Goal: Entertainment & Leisure: Browse casually

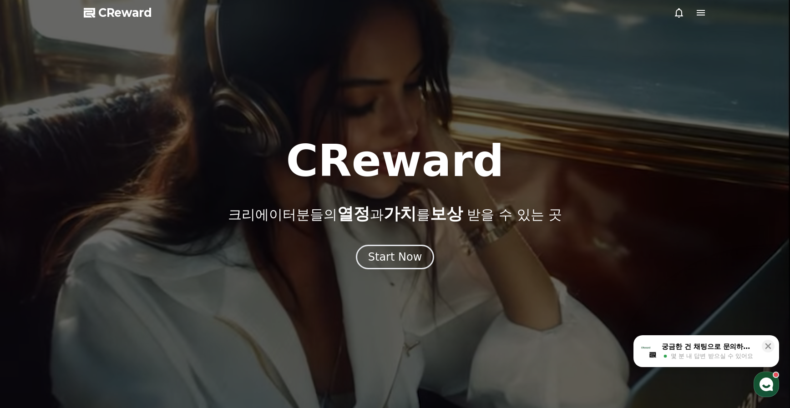
click at [700, 14] on icon at bounding box center [700, 12] width 11 height 11
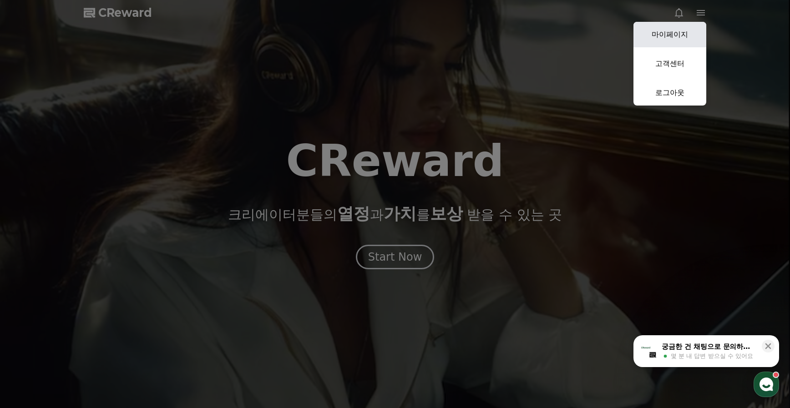
click at [685, 30] on link "마이페이지" at bounding box center [669, 34] width 73 height 25
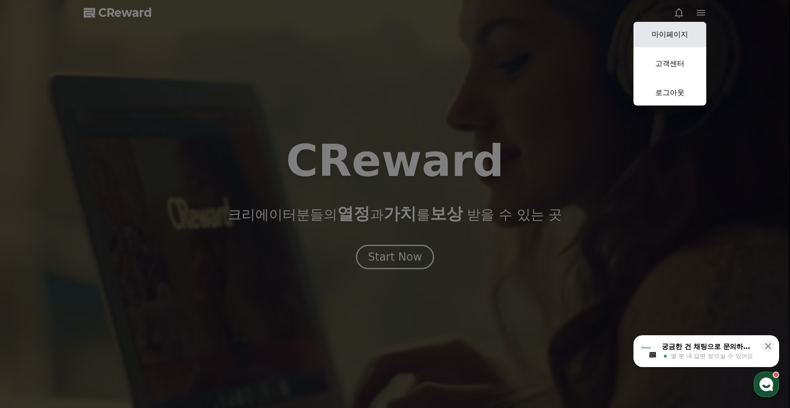
select select "**********"
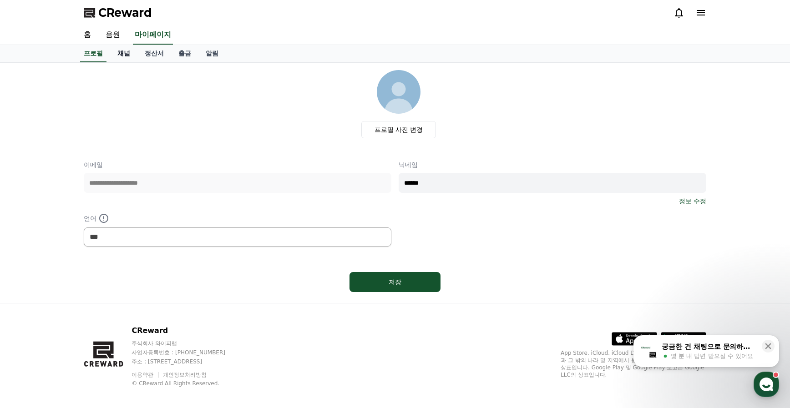
click at [124, 51] on link "채널" at bounding box center [123, 53] width 27 height 17
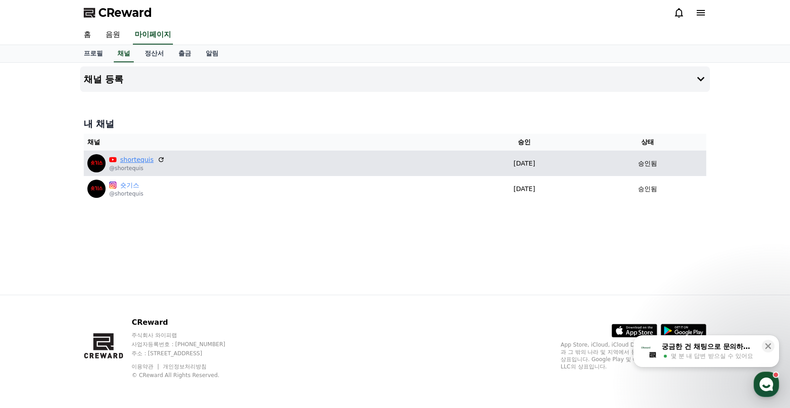
click at [141, 160] on link "shortequis" at bounding box center [137, 160] width 34 height 10
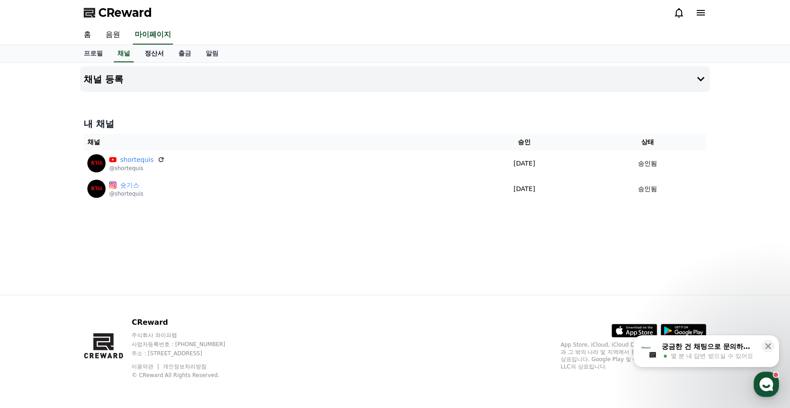
click at [153, 55] on link "정산서" at bounding box center [154, 53] width 34 height 17
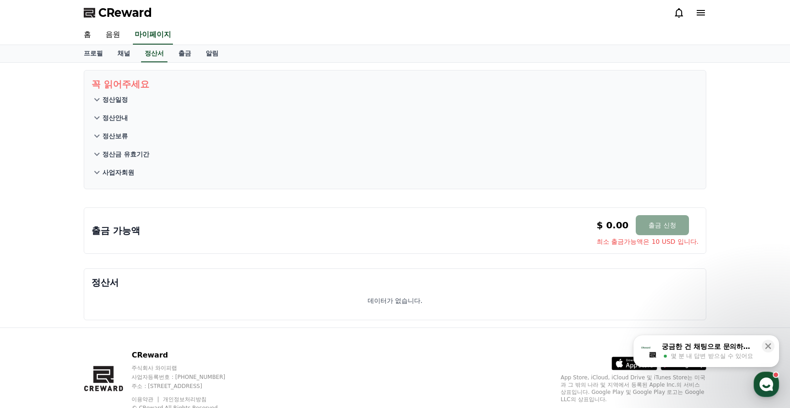
click at [120, 96] on p "정산일정" at bounding box center [114, 99] width 25 height 9
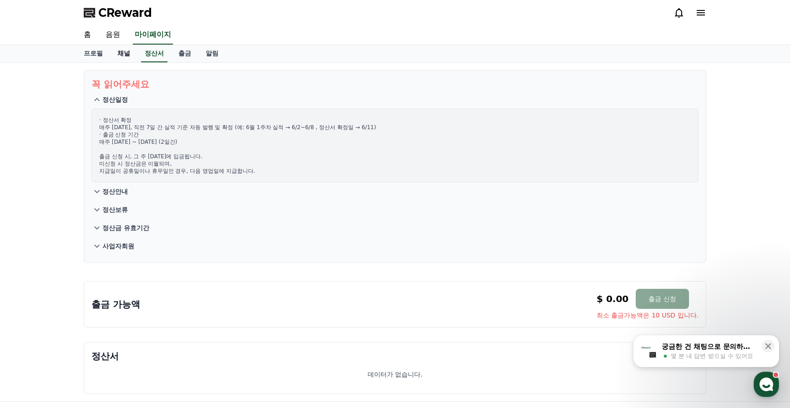
click at [122, 54] on link "채널" at bounding box center [123, 53] width 27 height 17
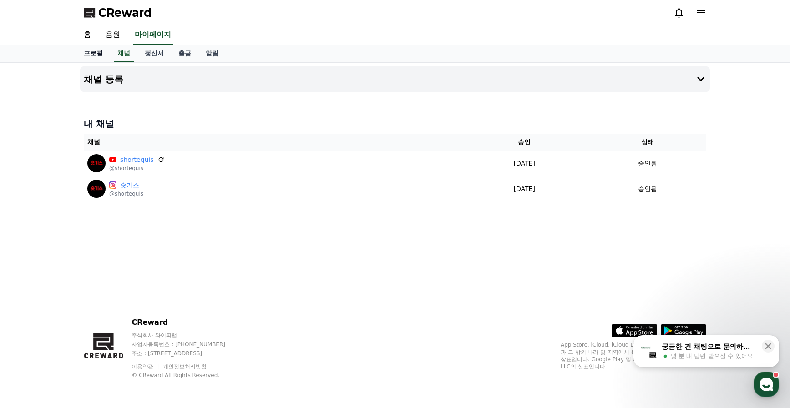
click at [96, 53] on link "프로필" at bounding box center [93, 53] width 34 height 17
select select "**********"
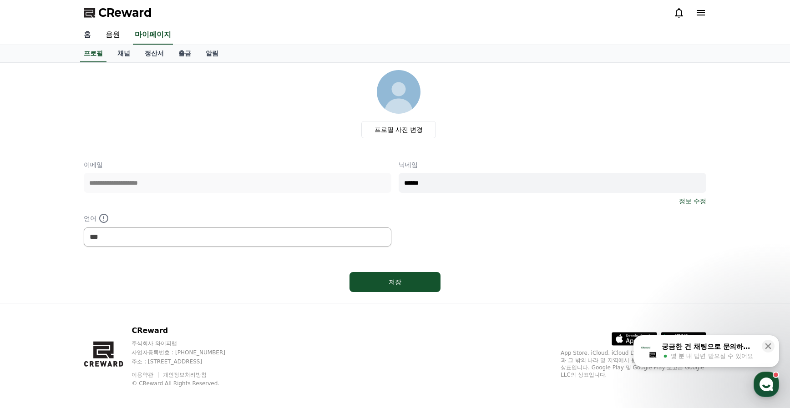
click at [84, 36] on link "홈" at bounding box center [87, 34] width 22 height 19
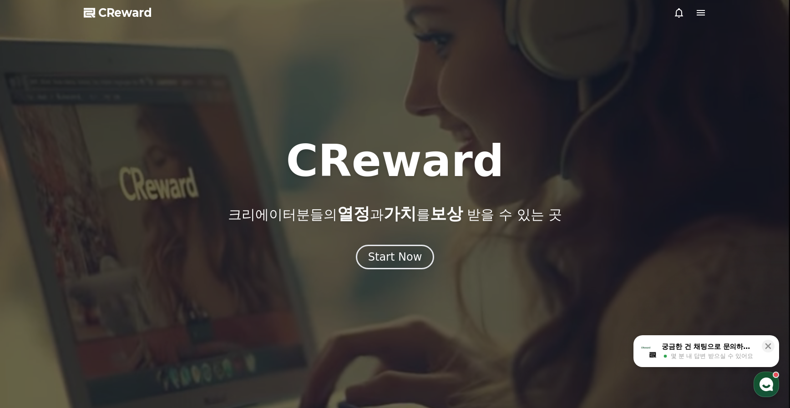
click at [701, 15] on icon at bounding box center [700, 12] width 8 height 5
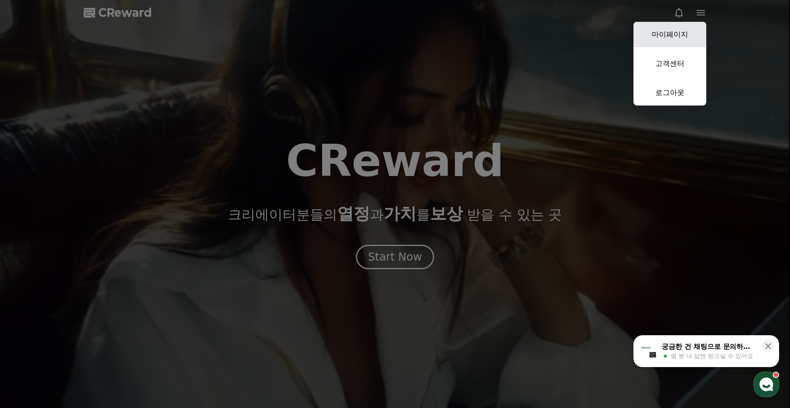
click at [669, 33] on link "마이페이지" at bounding box center [669, 34] width 73 height 25
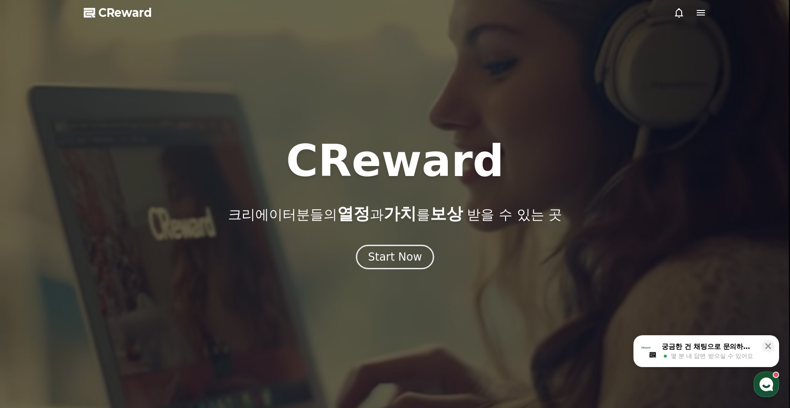
select select "**********"
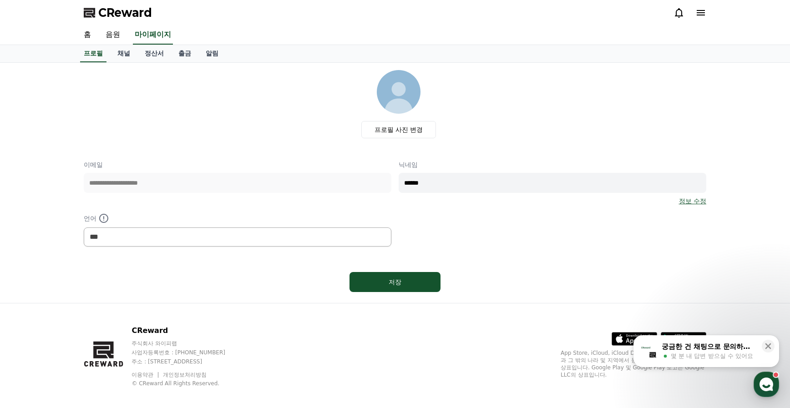
click at [507, 226] on div "**********" at bounding box center [395, 203] width 622 height 86
click at [117, 54] on link "채널" at bounding box center [123, 53] width 27 height 17
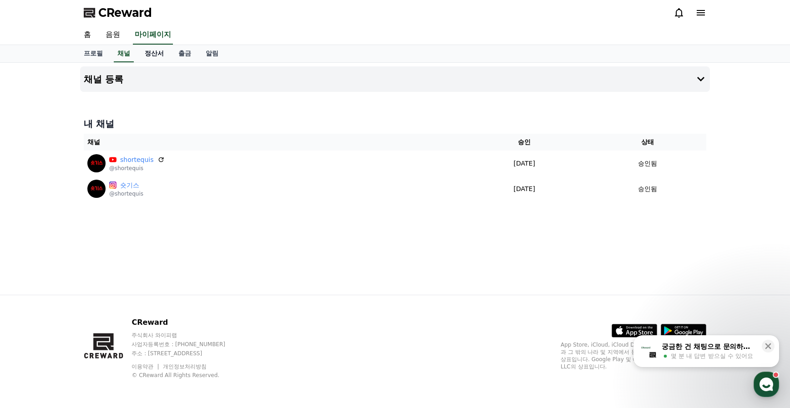
click at [158, 54] on link "정산서" at bounding box center [154, 53] width 34 height 17
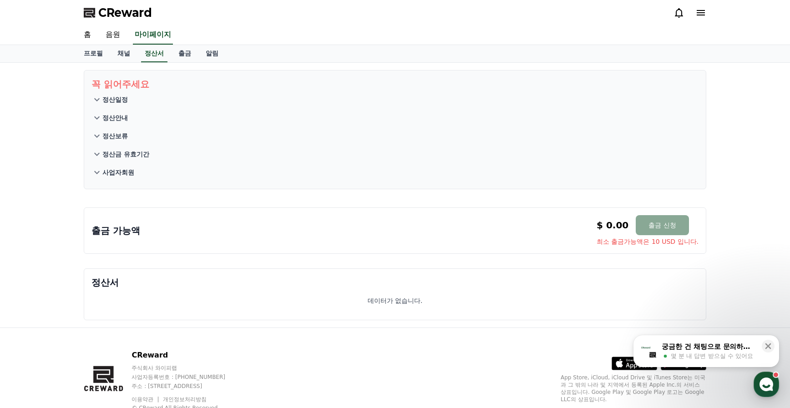
click at [20, 206] on div "꼭 읽어주세요 정산일정 정산안내 정산보류 정산금 유효기간 사업자회원 출금 가능액 $ 0.00 출금 신청 최소 출금가능액은 10 USD 입니다.…" at bounding box center [395, 195] width 790 height 265
click at [186, 54] on link "출금" at bounding box center [184, 53] width 27 height 17
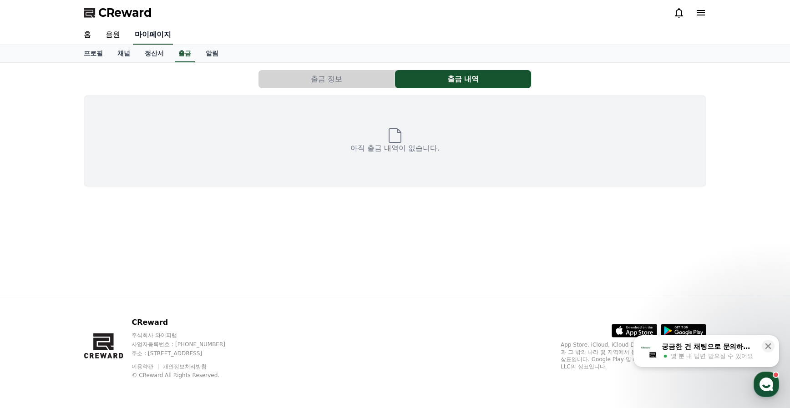
click at [161, 34] on link "마이페이지" at bounding box center [153, 34] width 40 height 19
select select "**********"
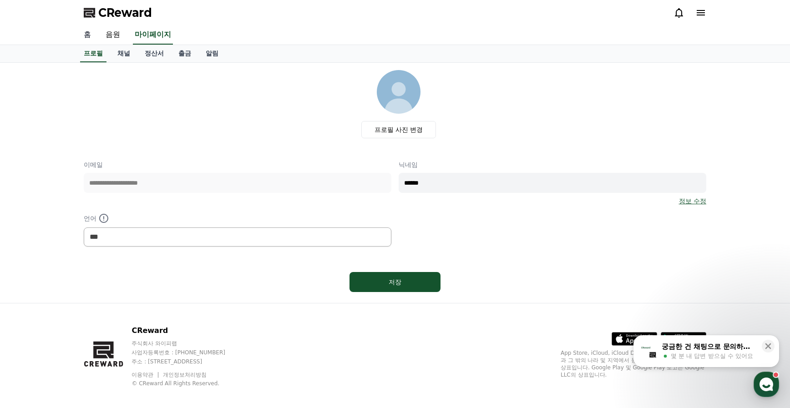
click at [88, 35] on link "홈" at bounding box center [87, 34] width 22 height 19
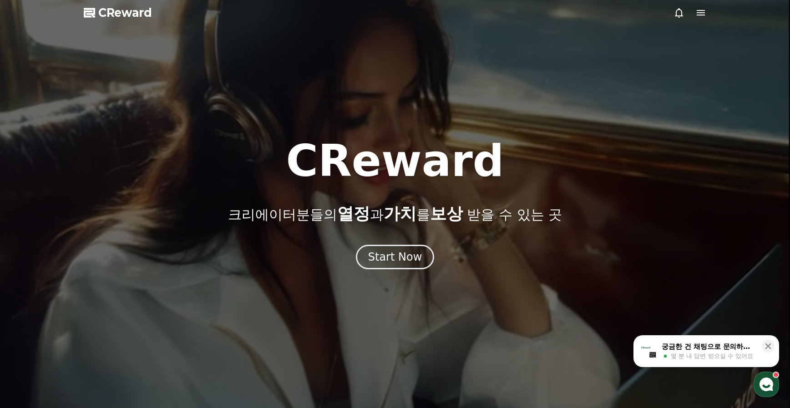
click at [704, 13] on icon at bounding box center [700, 12] width 8 height 5
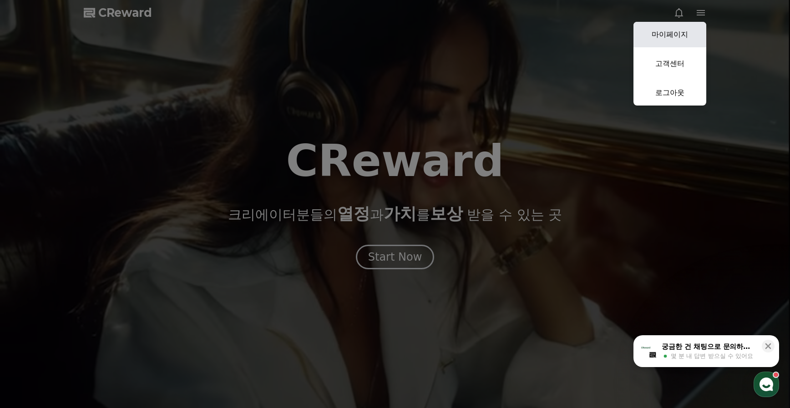
click at [678, 40] on link "마이페이지" at bounding box center [669, 34] width 73 height 25
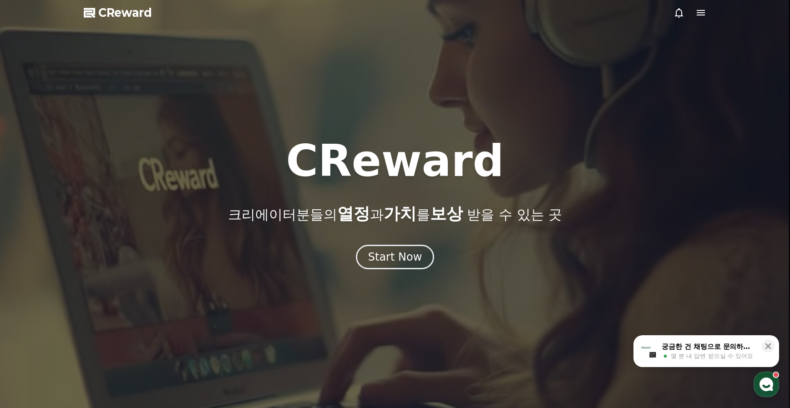
select select "**********"
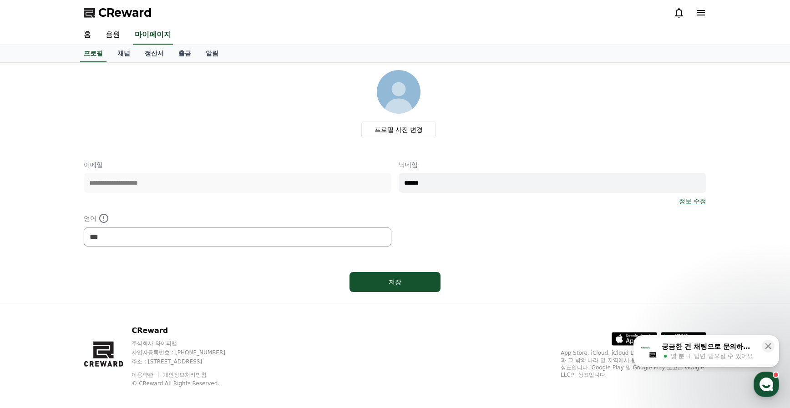
click at [172, 111] on div "프로필 사진 변경" at bounding box center [398, 104] width 615 height 68
click at [123, 55] on link "채널" at bounding box center [123, 53] width 27 height 17
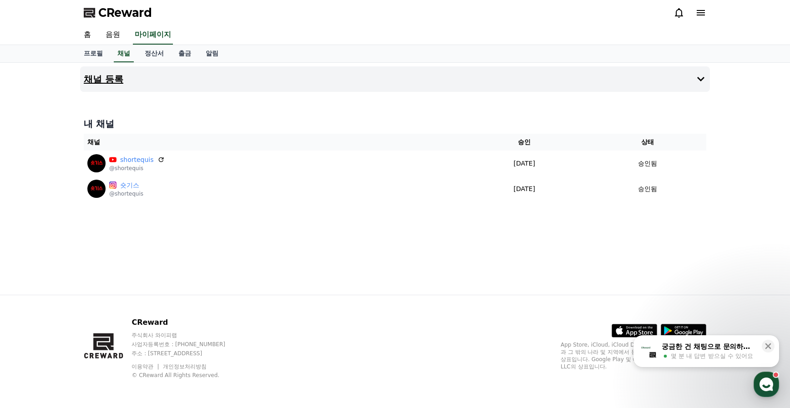
click at [702, 77] on icon at bounding box center [700, 79] width 11 height 11
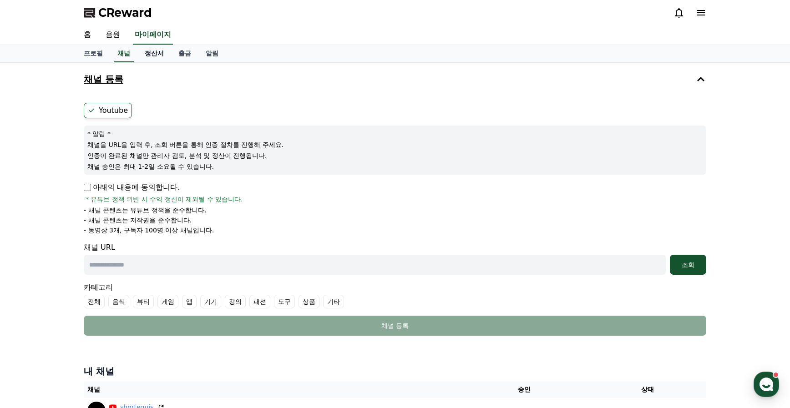
click at [159, 54] on link "정산서" at bounding box center [154, 53] width 34 height 17
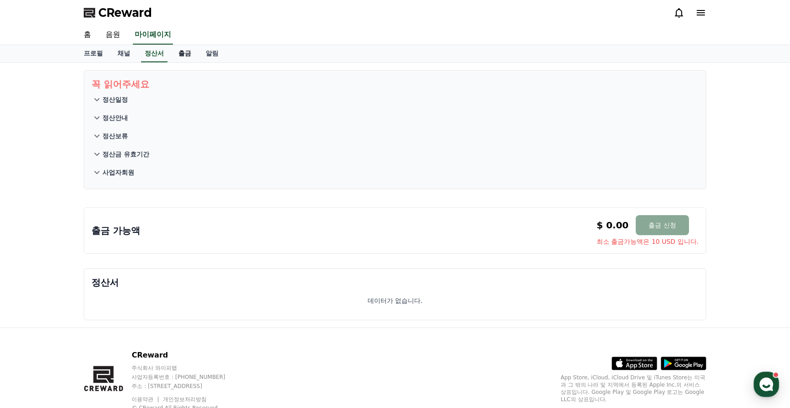
click at [182, 53] on link "출금" at bounding box center [184, 53] width 27 height 17
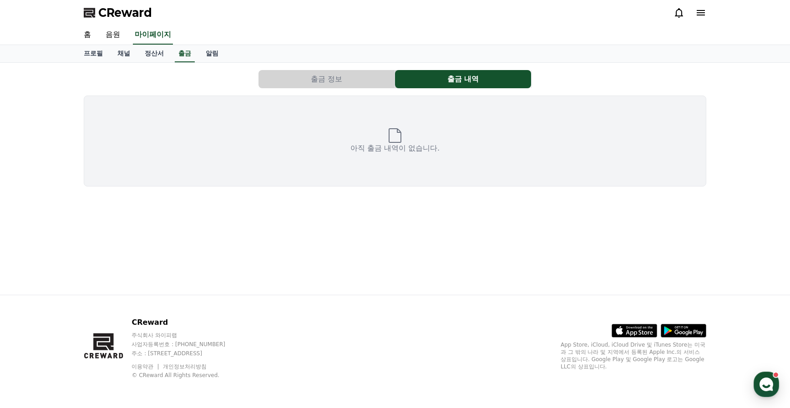
click at [307, 85] on button "출금 정보" at bounding box center [326, 79] width 136 height 18
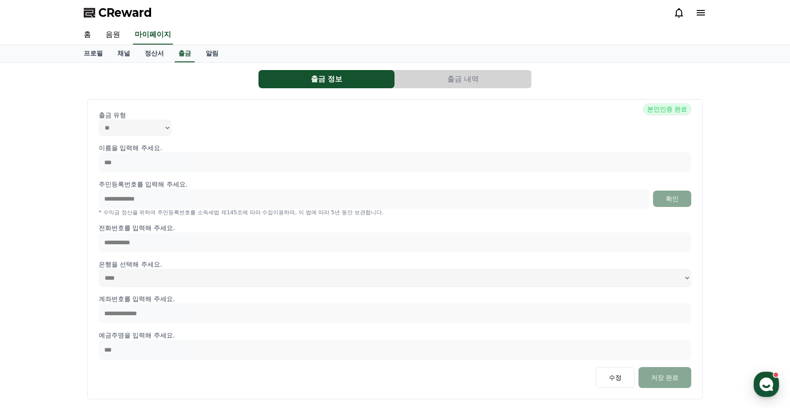
click at [468, 79] on button "출금 내역" at bounding box center [463, 79] width 136 height 18
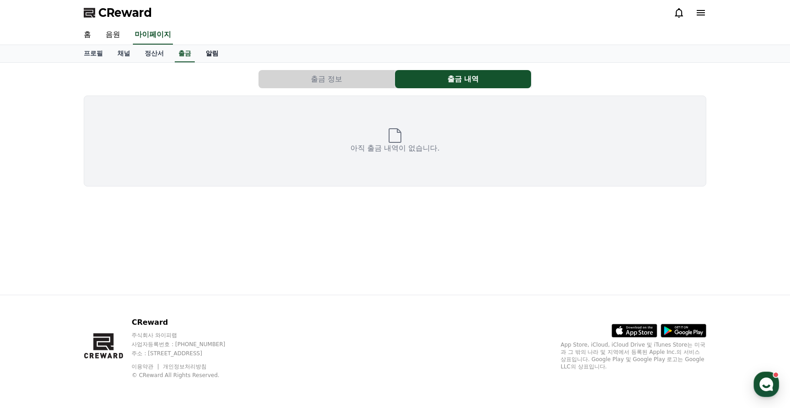
click at [208, 53] on link "알림" at bounding box center [211, 53] width 27 height 17
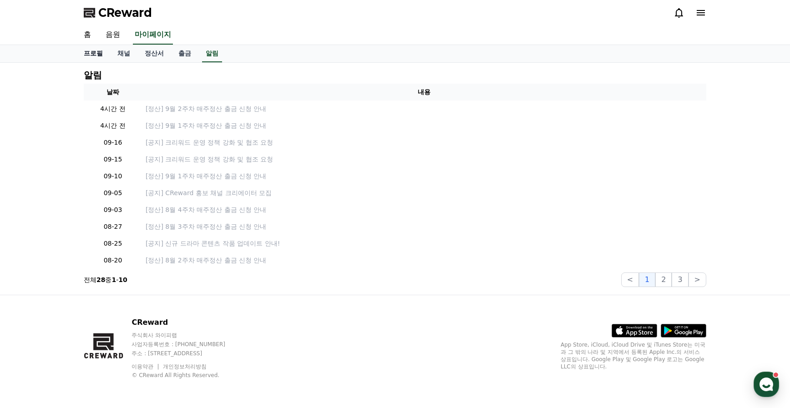
click at [98, 54] on link "프로필" at bounding box center [93, 53] width 34 height 17
select select "**********"
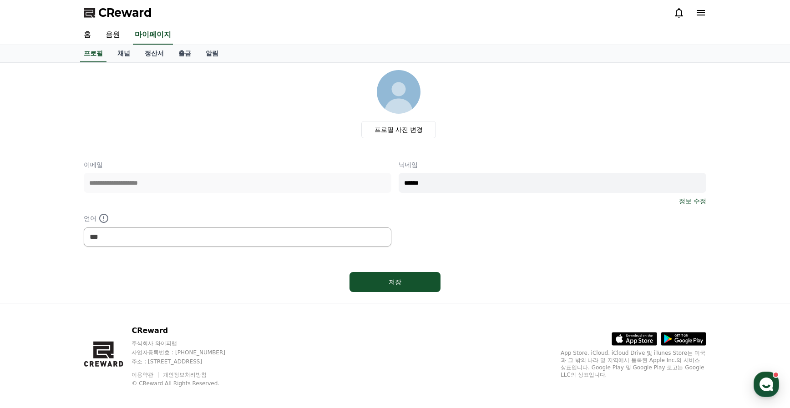
click at [49, 108] on div "**********" at bounding box center [395, 183] width 790 height 240
click at [115, 38] on link "음원" at bounding box center [112, 34] width 29 height 19
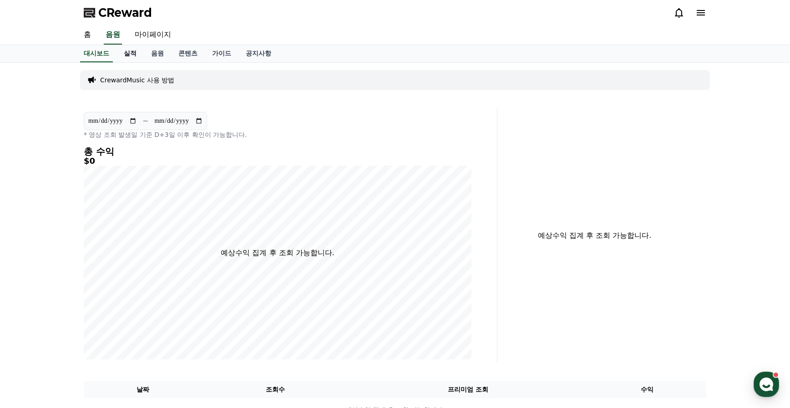
click at [129, 54] on link "실적" at bounding box center [129, 53] width 27 height 17
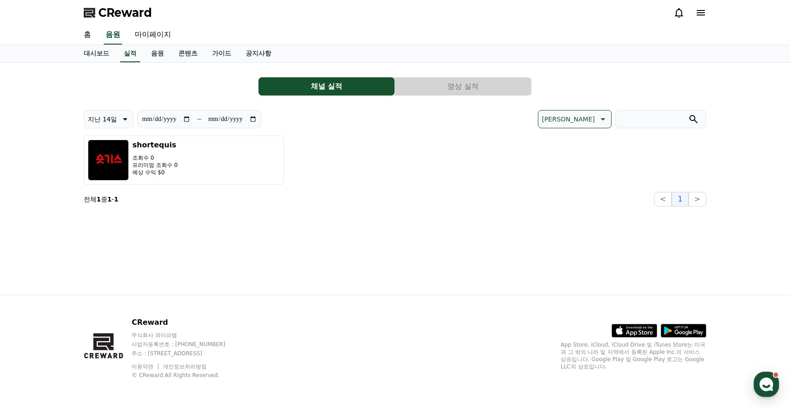
click at [463, 92] on button "영상 실적" at bounding box center [463, 86] width 136 height 18
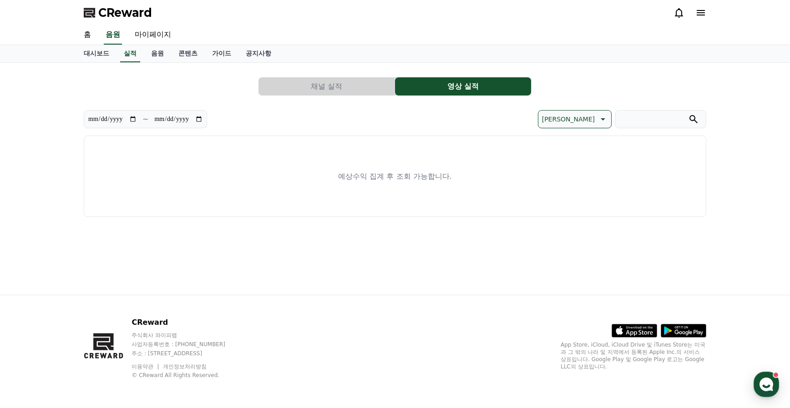
click at [52, 155] on div "**********" at bounding box center [395, 179] width 790 height 232
click at [157, 51] on link "음원" at bounding box center [157, 53] width 27 height 17
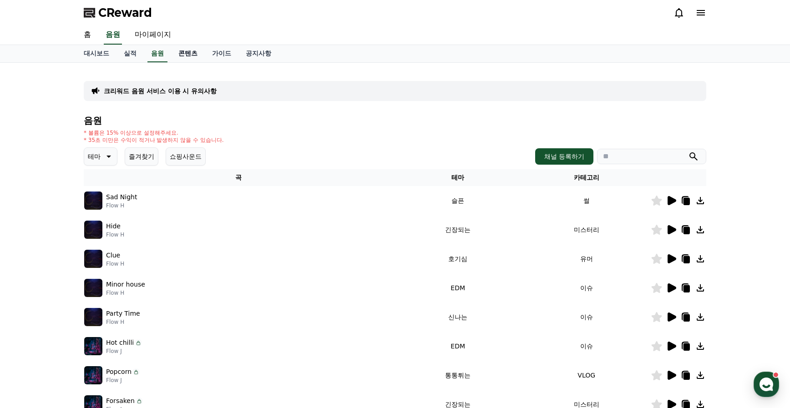
click at [191, 54] on link "콘텐츠" at bounding box center [188, 53] width 34 height 17
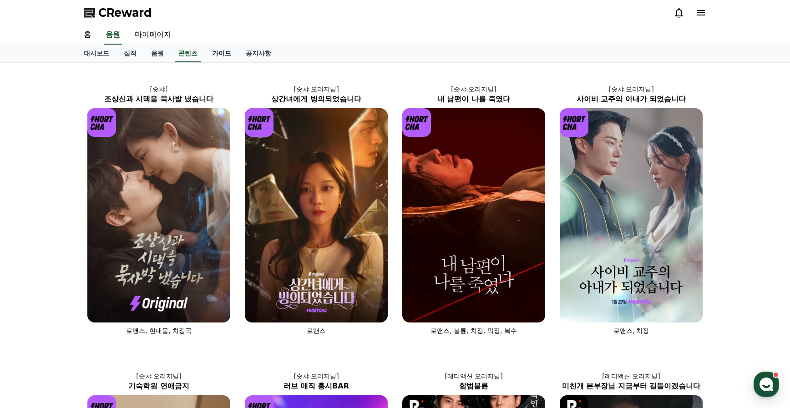
click at [230, 50] on link "가이드" at bounding box center [222, 53] width 34 height 17
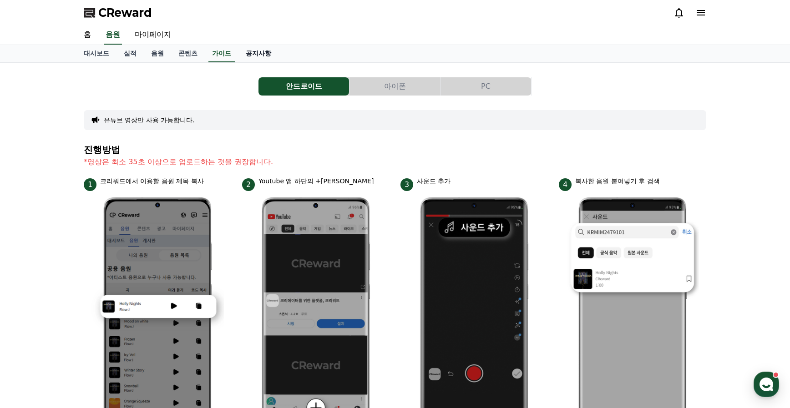
click at [261, 50] on link "공지사항" at bounding box center [258, 53] width 40 height 17
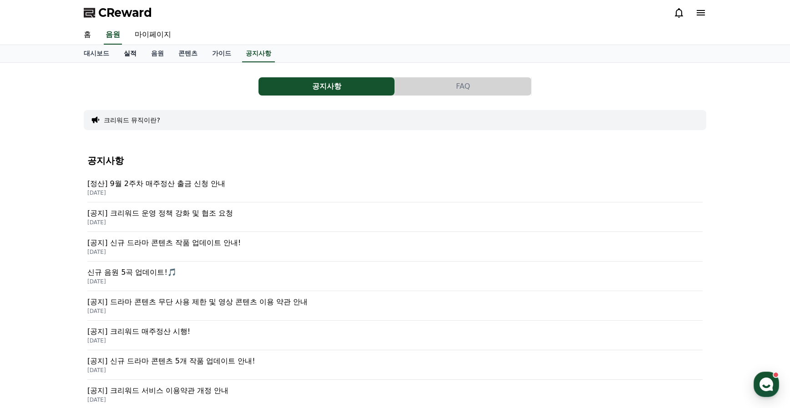
click at [140, 54] on link "실적" at bounding box center [129, 53] width 27 height 17
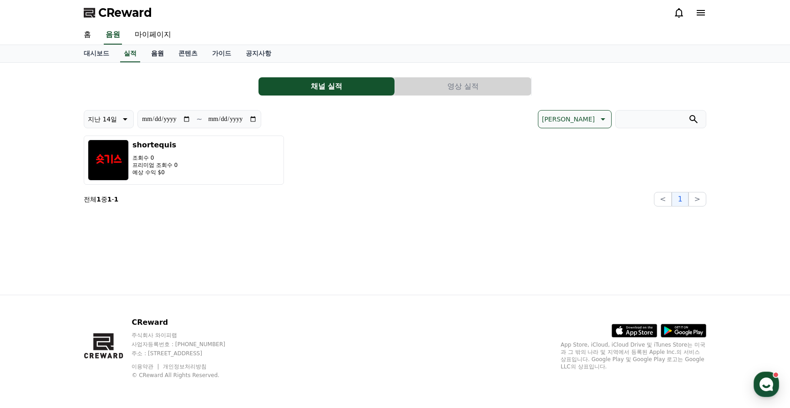
click at [159, 54] on link "음원" at bounding box center [157, 53] width 27 height 17
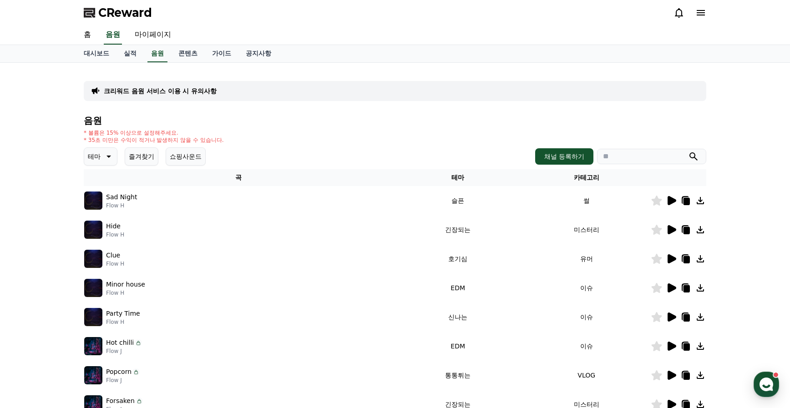
click at [142, 157] on button "즐겨찾기" at bounding box center [142, 156] width 34 height 18
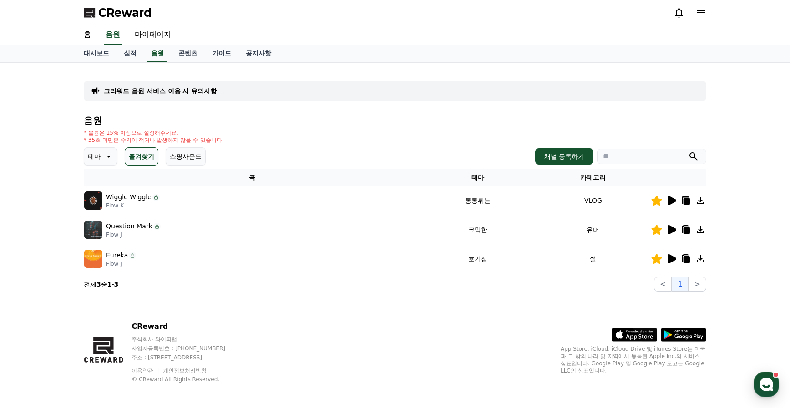
click at [668, 201] on icon at bounding box center [671, 200] width 9 height 9
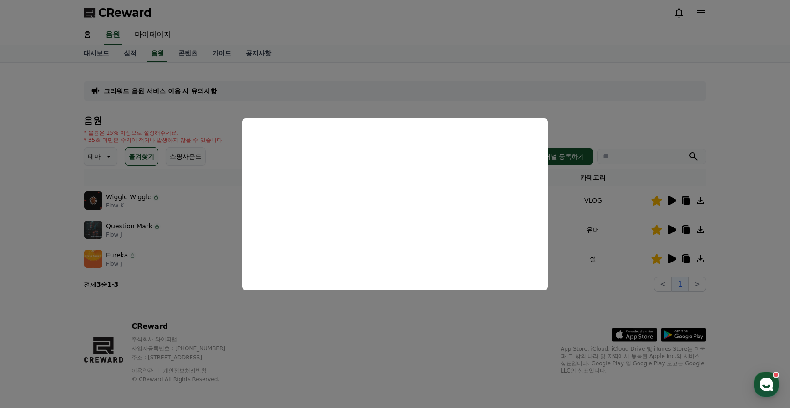
click at [599, 111] on button "close modal" at bounding box center [395, 204] width 790 height 408
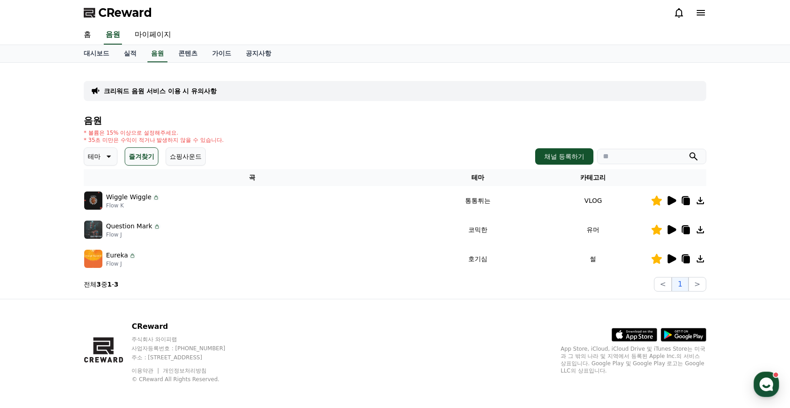
click at [674, 229] on icon at bounding box center [671, 229] width 9 height 9
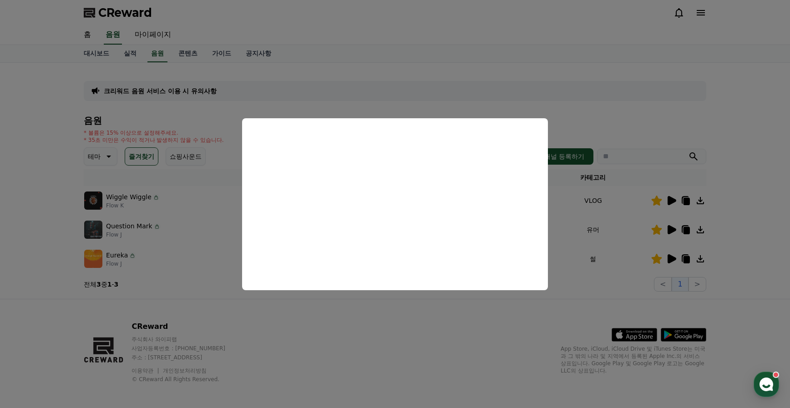
click at [390, 315] on button "close modal" at bounding box center [395, 204] width 790 height 408
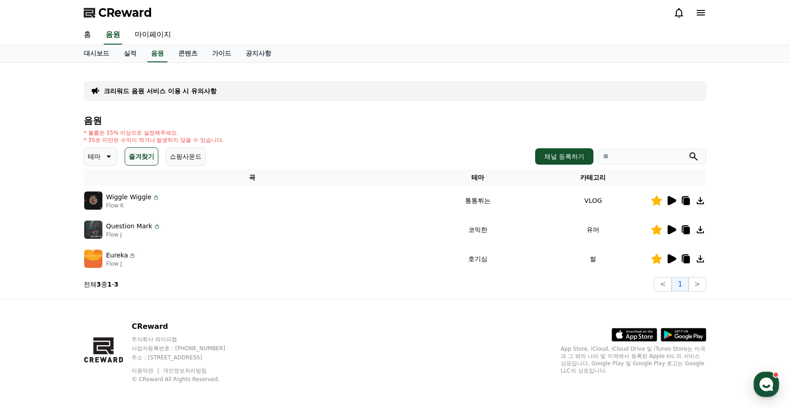
click at [670, 258] on icon at bounding box center [671, 258] width 9 height 9
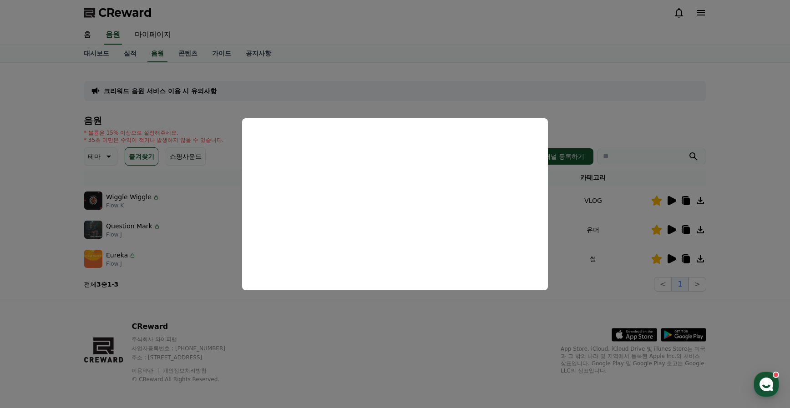
click at [399, 316] on button "close modal" at bounding box center [395, 204] width 790 height 408
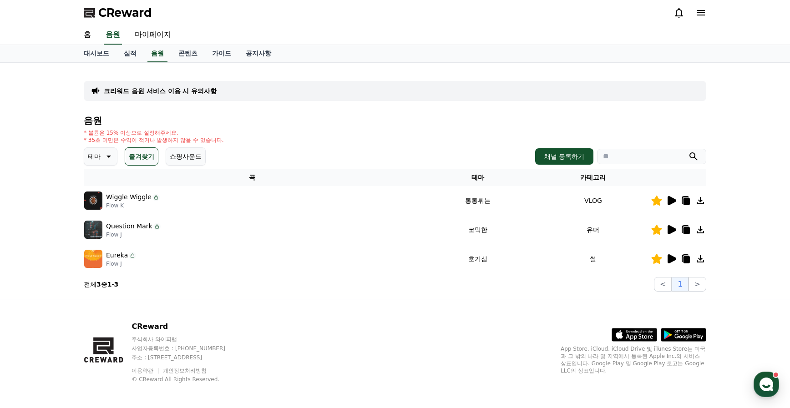
click at [685, 260] on icon at bounding box center [686, 259] width 6 height 7
click at [22, 206] on div "크리워드 음원 서비스 이용 시 유의사항 음원 * 볼륨은 15% 이상으로 설정해주세요. * 35초 미만은 수익이 적거나 발생하지 않을 수 있습니…" at bounding box center [395, 181] width 790 height 236
click at [33, 329] on div "CReward 주식회사 와이피랩 사업자등록번호 : [PHONE_NUMBER] 주소 : [STREET_ADDRESS] 이용약관 개인정보처리방침 …" at bounding box center [395, 355] width 790 height 113
